Goal: Navigation & Orientation: Understand site structure

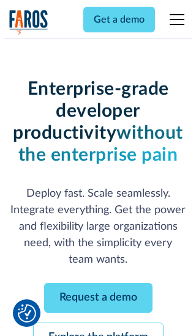
scroll to position [130, 0]
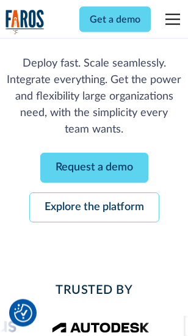
click at [94, 169] on link "Request a demo" at bounding box center [94, 169] width 108 height 30
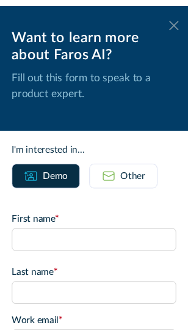
scroll to position [0, 0]
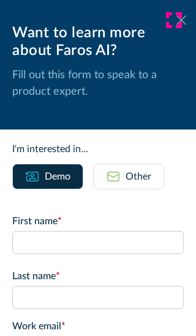
click at [176, 20] on icon at bounding box center [181, 19] width 10 height 9
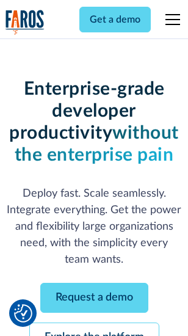
scroll to position [169, 0]
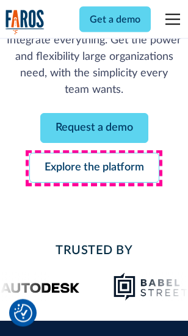
click at [94, 169] on link "Explore the platform" at bounding box center [94, 169] width 130 height 30
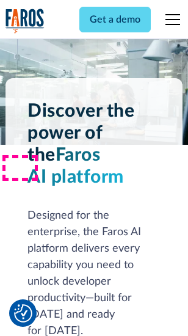
scroll to position [9318, 0]
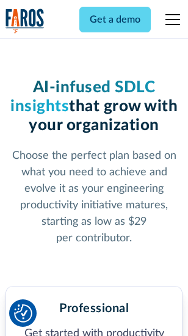
scroll to position [1939, 0]
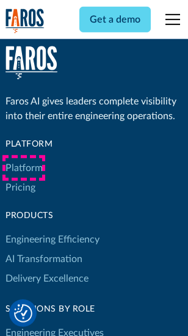
click at [24, 168] on link "Platform" at bounding box center [24, 168] width 37 height 20
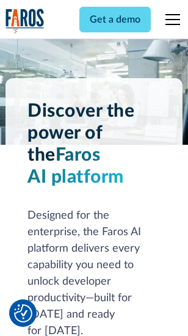
scroll to position [9710, 0]
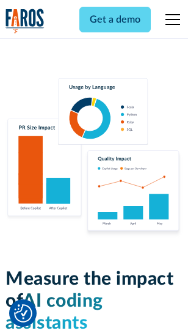
scroll to position [7636, 0]
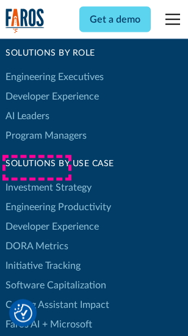
click at [37, 237] on link "DORA Metrics" at bounding box center [37, 247] width 63 height 20
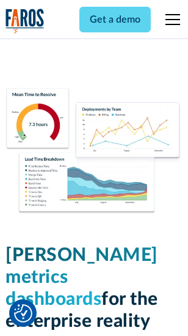
scroll to position [5415, 0]
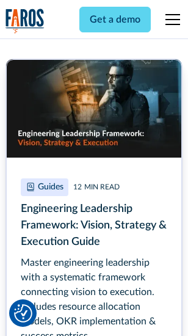
scroll to position [5601, 0]
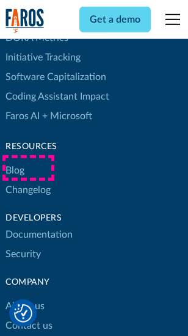
click at [28, 180] on link "Changelog" at bounding box center [28, 190] width 45 height 20
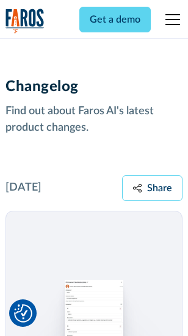
scroll to position [14999, 0]
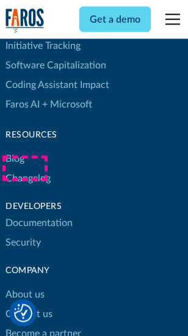
click at [24, 286] on link "About us" at bounding box center [25, 296] width 39 height 20
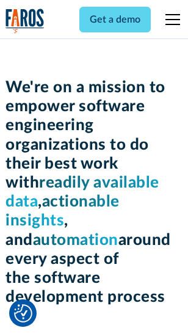
scroll to position [4230, 0]
